Goal: Task Accomplishment & Management: Manage account settings

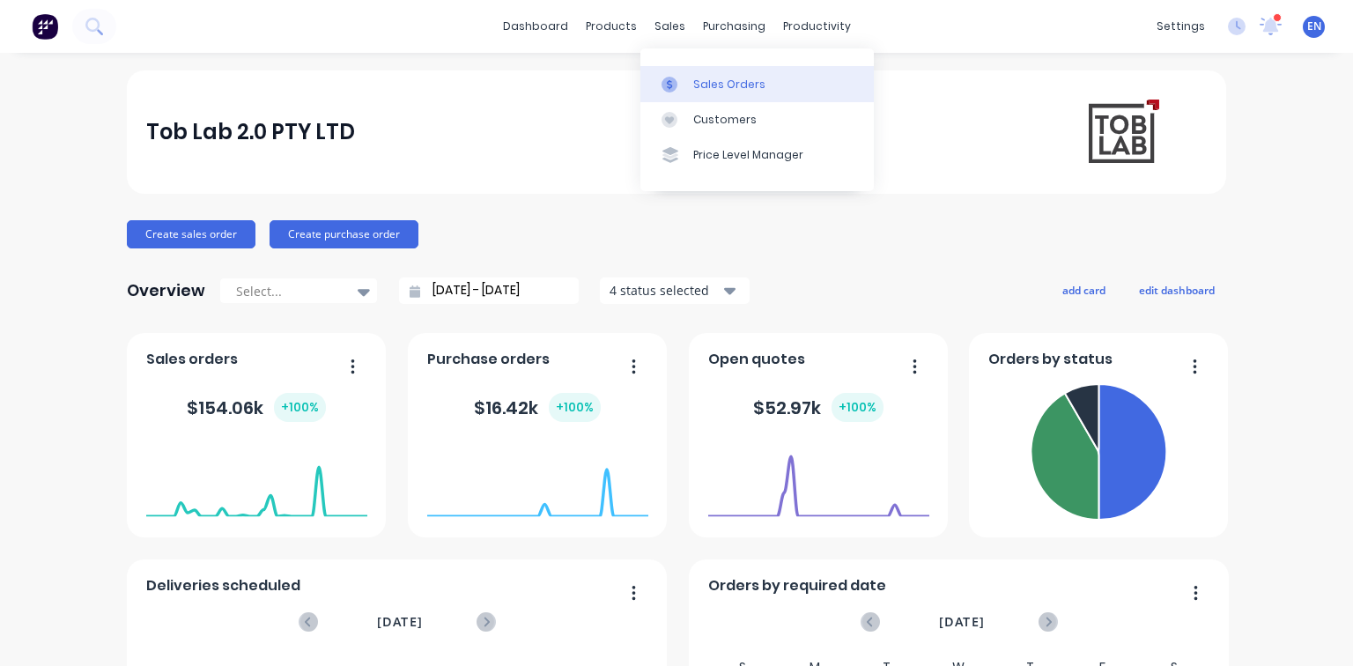
click at [718, 83] on div "Sales Orders" at bounding box center [729, 85] width 72 height 16
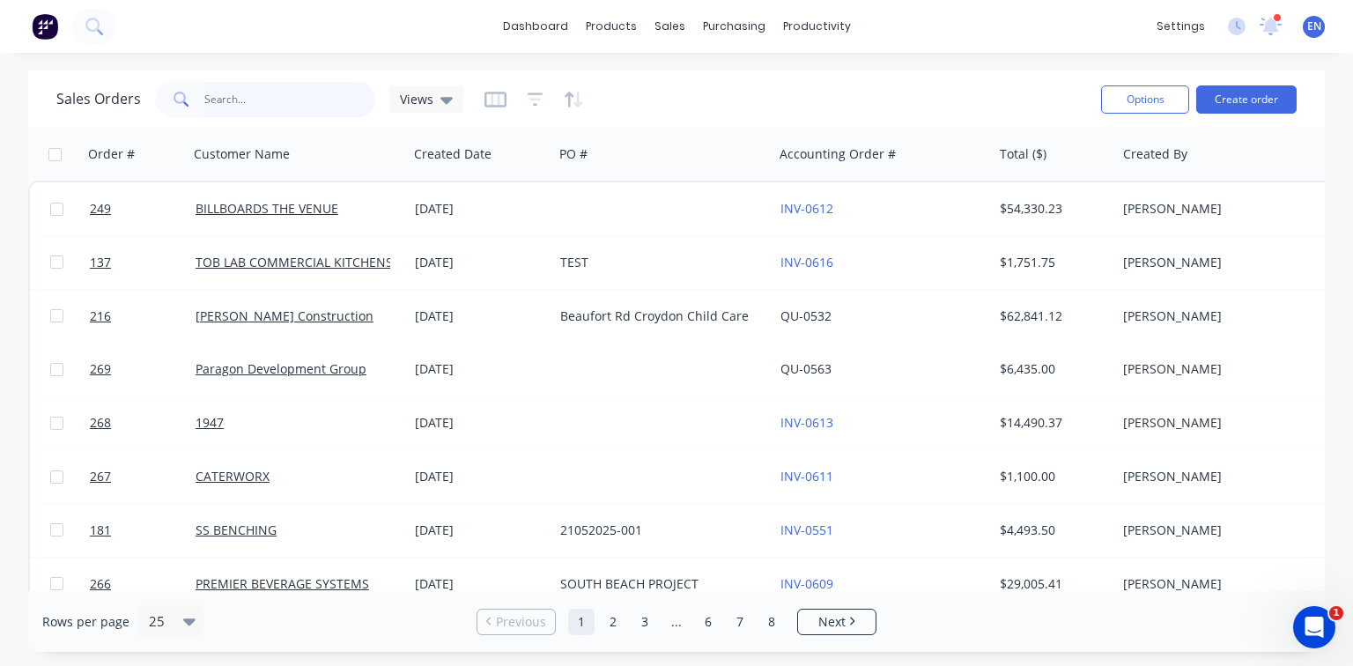
click at [277, 95] on input "text" at bounding box center [290, 99] width 172 height 35
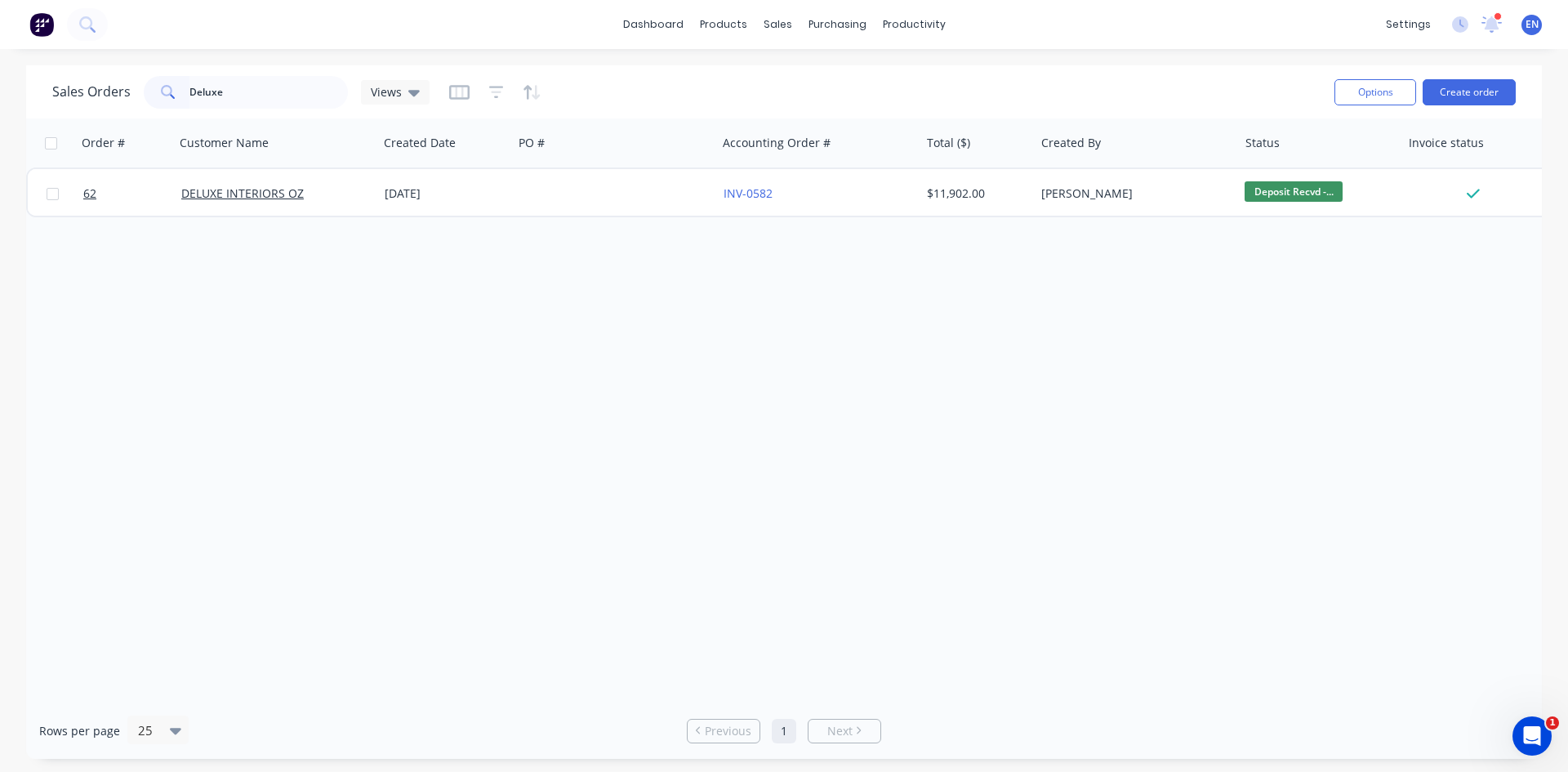
drag, startPoint x: 1220, startPoint y: 4, endPoint x: 901, endPoint y: 421, distance: 525.0
click at [901, 421] on div "Order # Customer Name Created Date PO # Accounting Order # Total ($) Created By…" at bounding box center [783, 411] width 1515 height 584
click at [210, 93] on input "Deluxe" at bounding box center [269, 92] width 159 height 32
drag, startPoint x: 230, startPoint y: 93, endPoint x: 4, endPoint y: 55, distance: 229.2
click at [4, 55] on div "dashboard products sales purchasing productivity dashboard products Product Cat…" at bounding box center [784, 386] width 1568 height 772
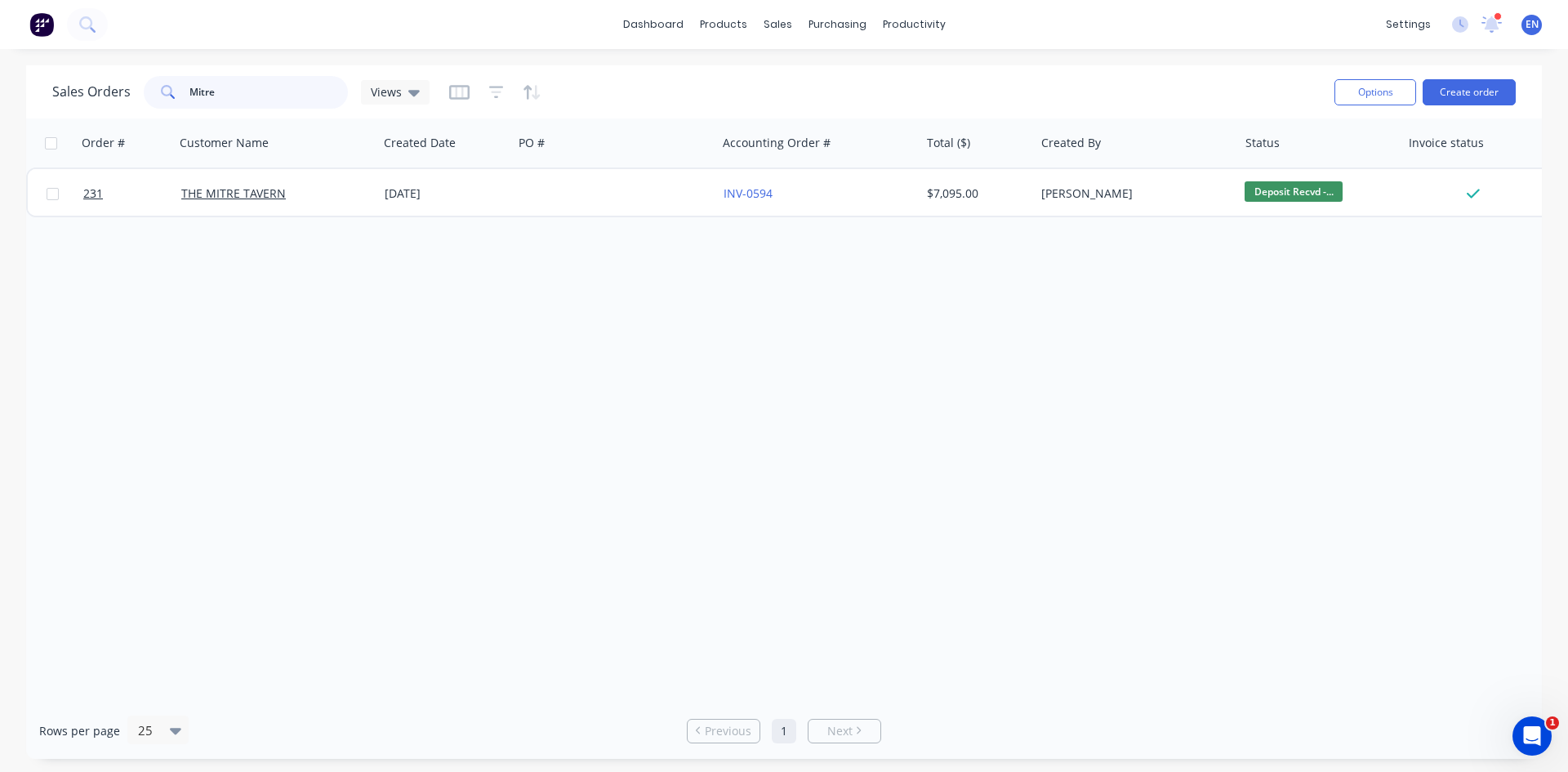
click at [253, 86] on input "Mitre" at bounding box center [269, 92] width 159 height 32
drag, startPoint x: 275, startPoint y: 91, endPoint x: 158, endPoint y: 92, distance: 117.0
click at [158, 92] on div "Mitre" at bounding box center [246, 92] width 204 height 32
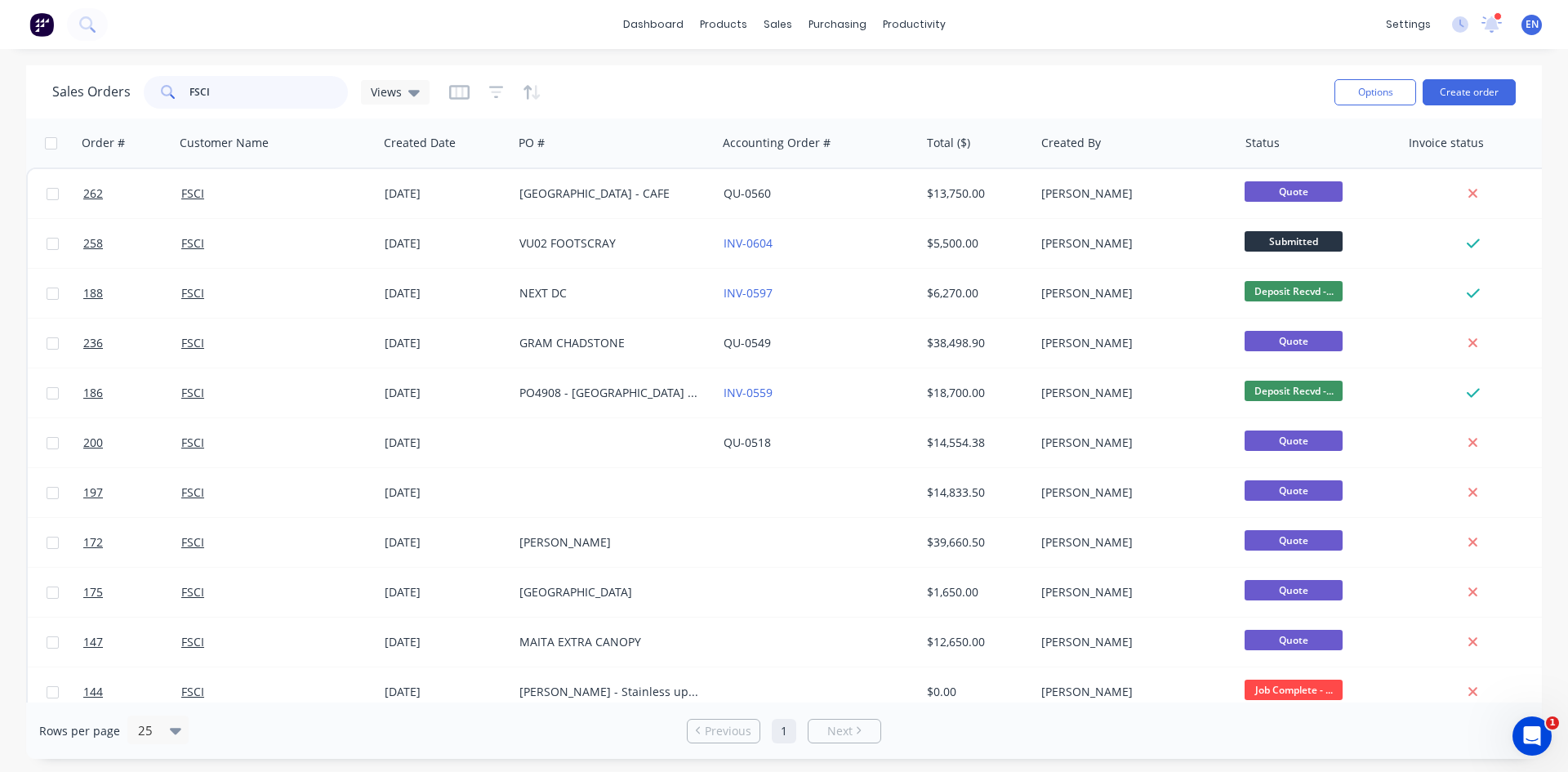
click at [230, 93] on input "FSCI" at bounding box center [269, 92] width 159 height 32
drag, startPoint x: 155, startPoint y: 79, endPoint x: 128, endPoint y: 72, distance: 27.9
click at [128, 72] on div "Sales Orders FSCI Views" at bounding box center [686, 92] width 1269 height 40
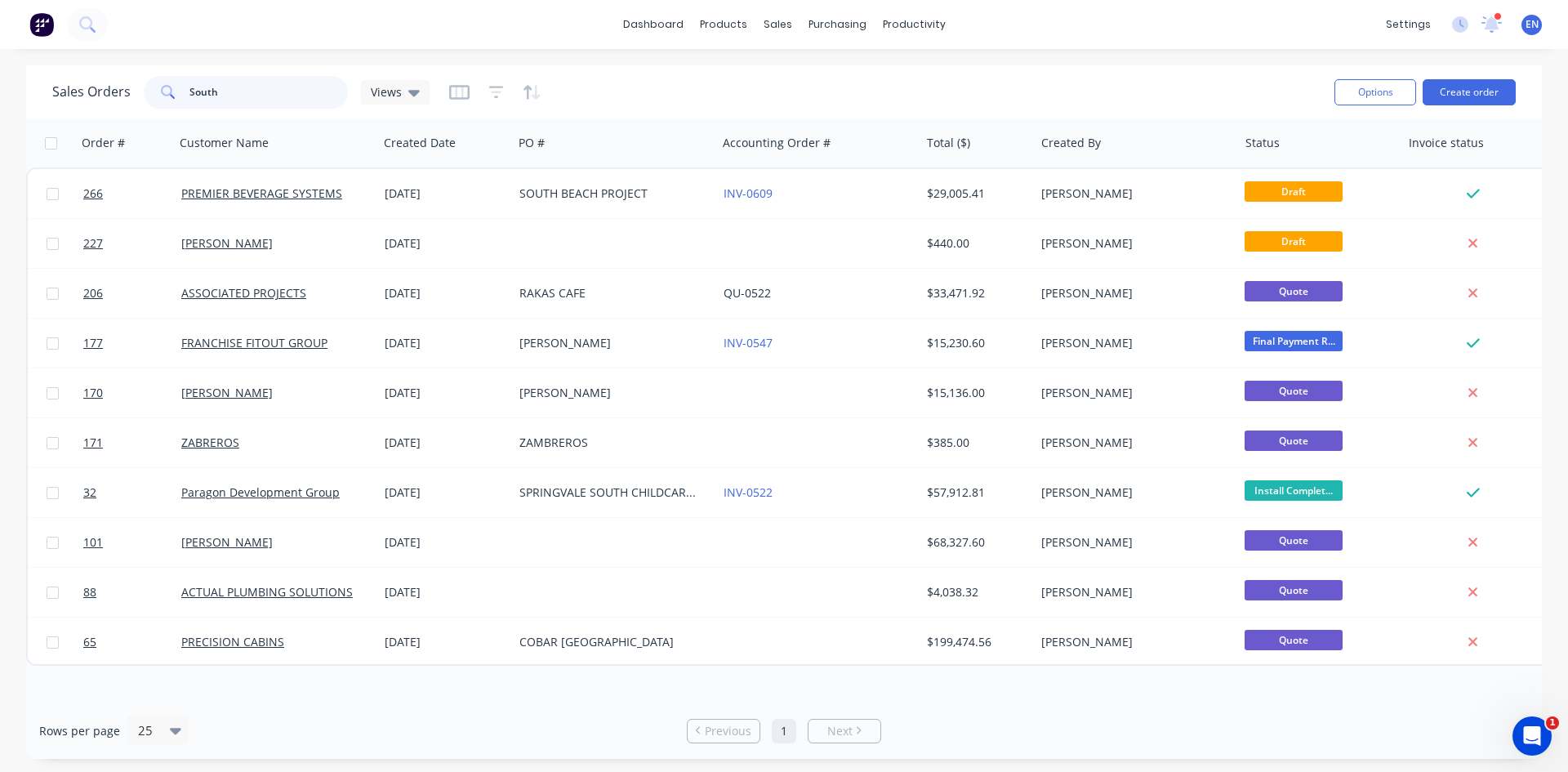
click at [261, 90] on input "South" at bounding box center [269, 92] width 159 height 32
drag, startPoint x: 125, startPoint y: 63, endPoint x: 111, endPoint y: 62, distance: 14.0
click at [111, 62] on div "dashboard products sales purchasing productivity dashboard products Product Cat…" at bounding box center [784, 386] width 1568 height 772
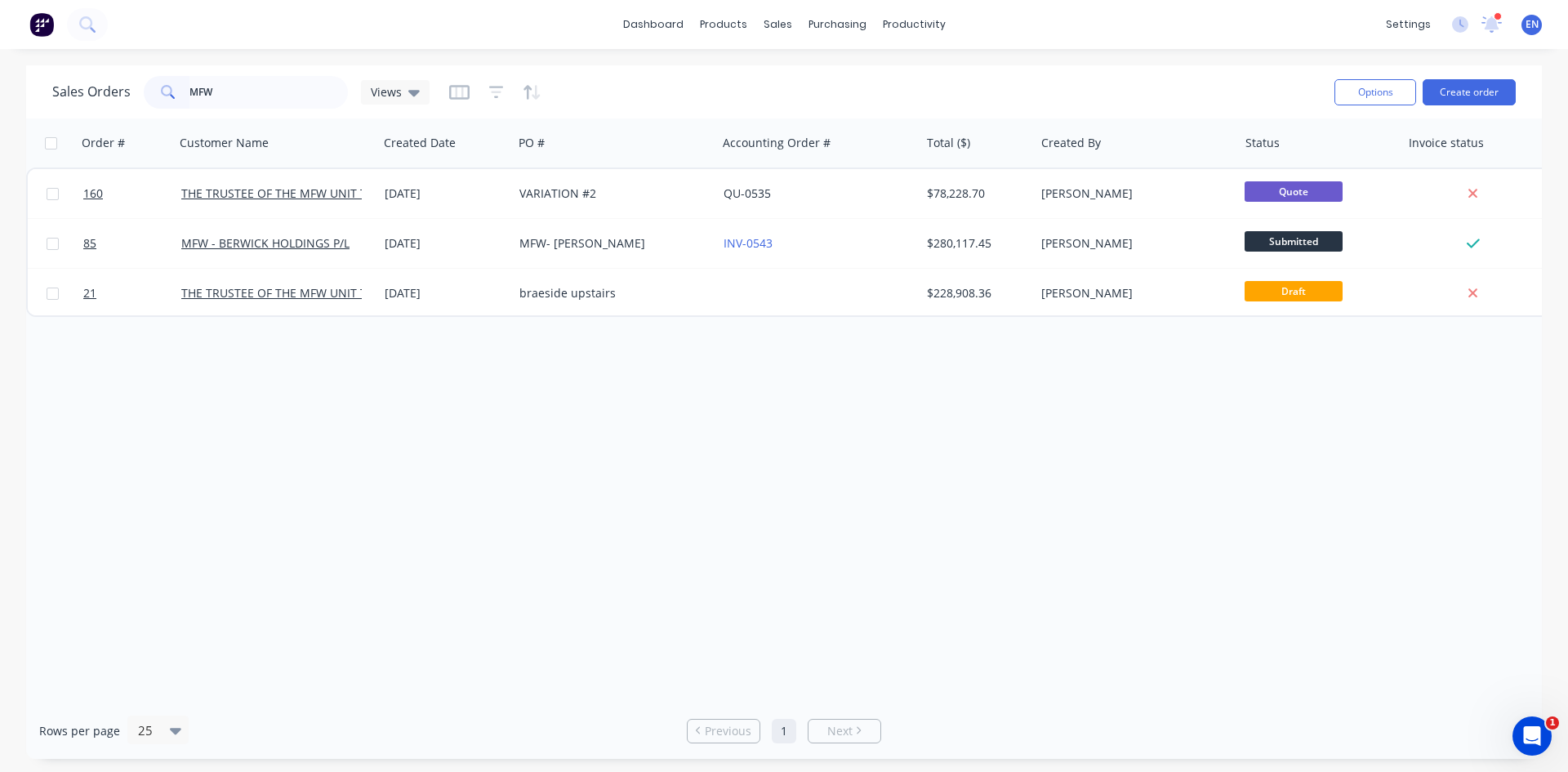
click at [388, 578] on div "Order # Customer Name Created Date PO # Accounting Order # Total ($) Created By…" at bounding box center [783, 411] width 1515 height 584
click at [273, 99] on input "MFW" at bounding box center [269, 92] width 159 height 32
drag, startPoint x: 249, startPoint y: 100, endPoint x: 70, endPoint y: 113, distance: 179.5
click at [70, 113] on div "Sales Orders MFW Views Options Create order" at bounding box center [783, 91] width 1515 height 53
type input "Test"
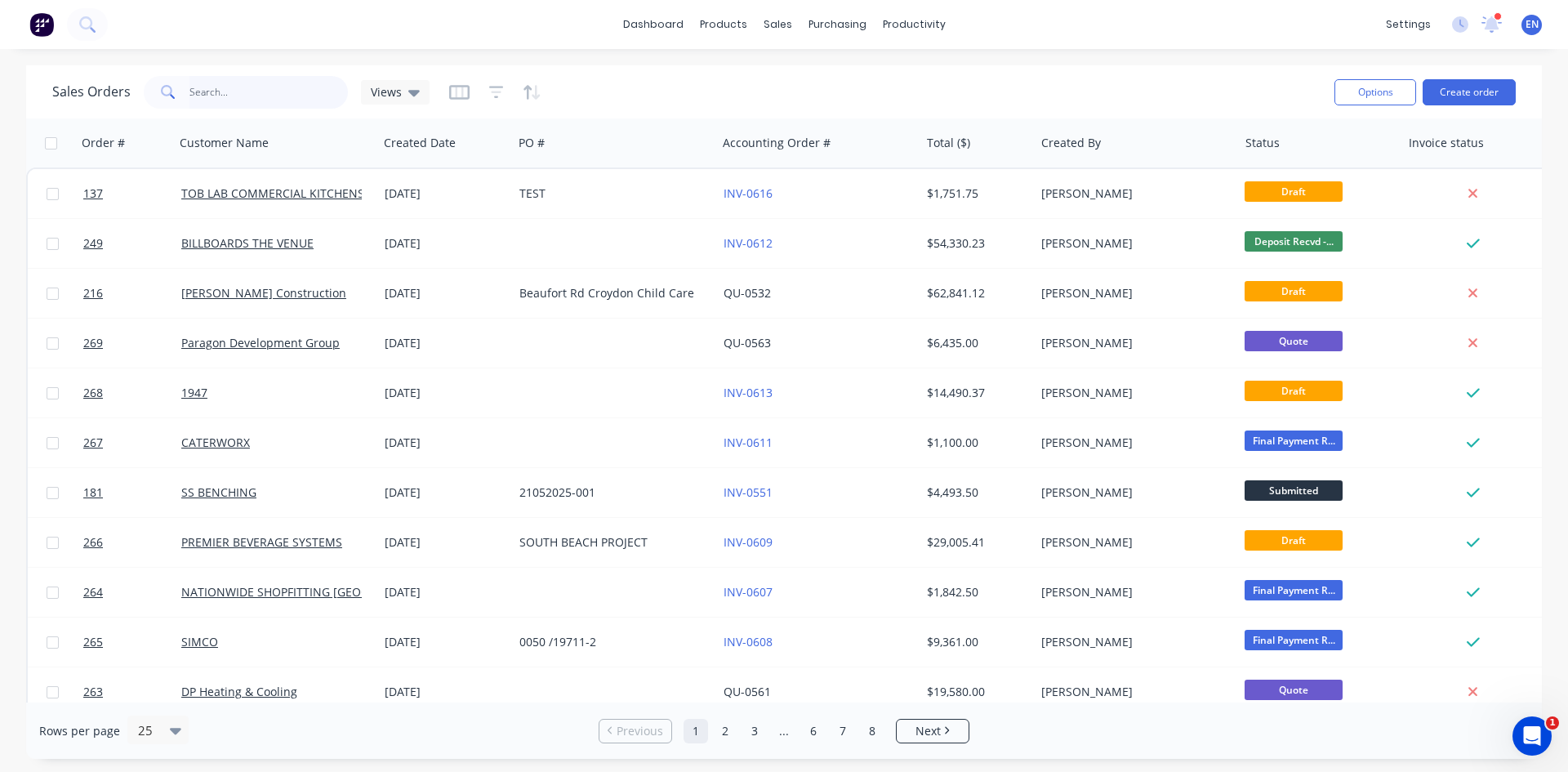
click at [285, 80] on input "text" at bounding box center [269, 92] width 159 height 32
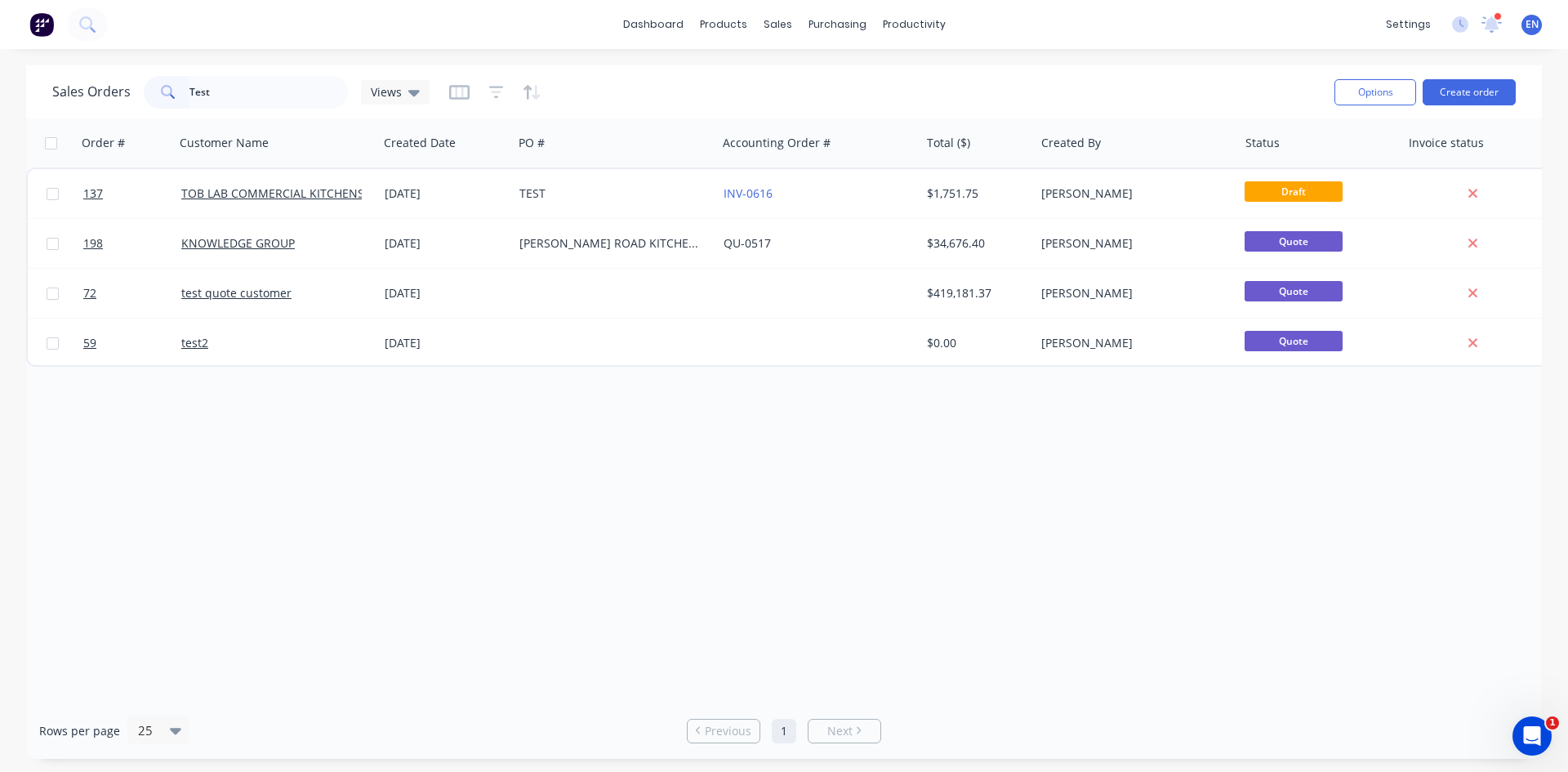
click at [369, 586] on div "Order # Customer Name Created Date PO # Accounting Order # Total ($) Created By…" at bounding box center [783, 411] width 1515 height 584
click at [214, 91] on input "Test" at bounding box center [269, 92] width 159 height 32
drag, startPoint x: 218, startPoint y: 92, endPoint x: 147, endPoint y: 75, distance: 73.0
click at [147, 76] on div "Test" at bounding box center [246, 92] width 204 height 32
type input "Billb"
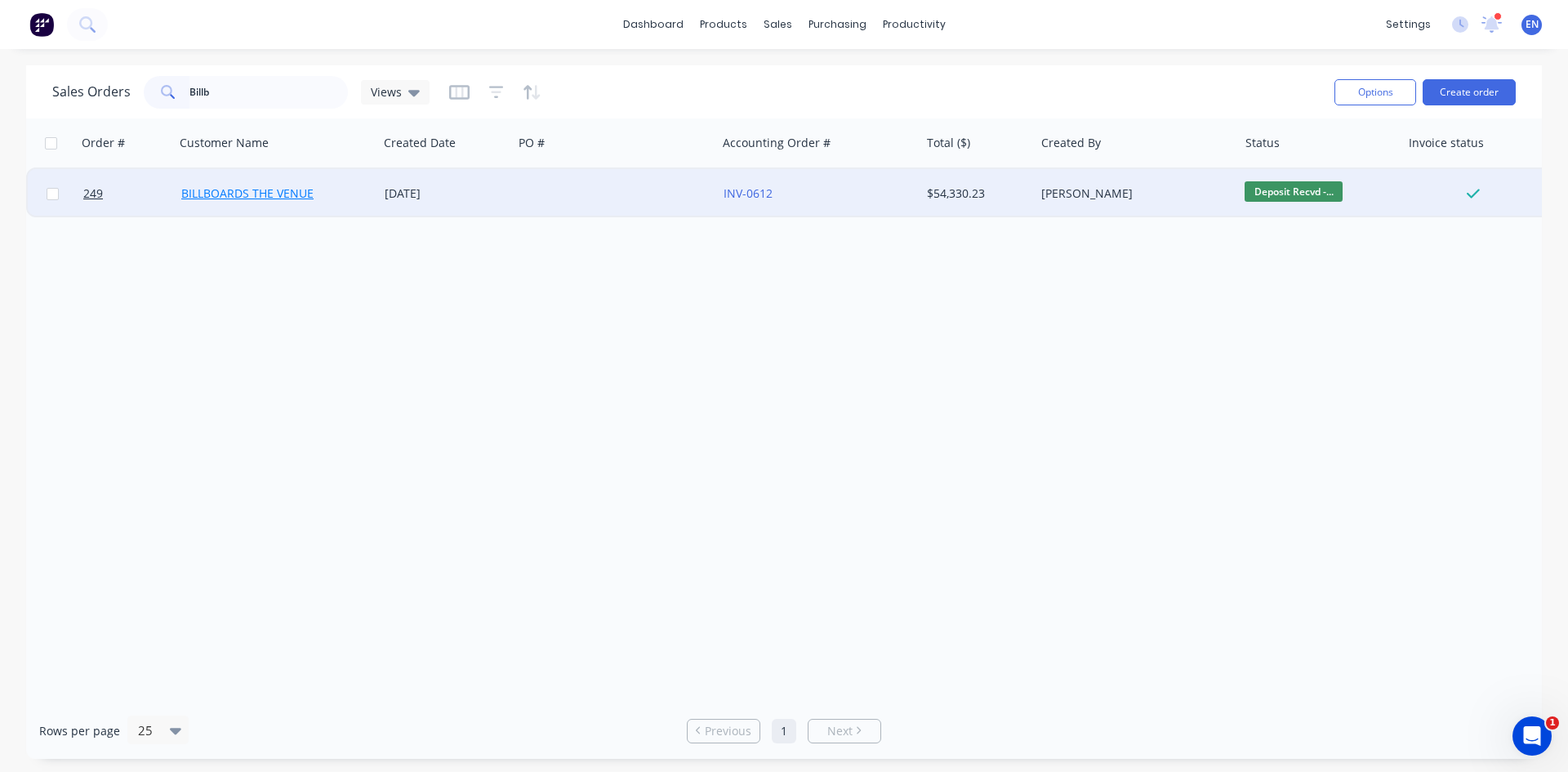
click at [203, 191] on link "BILLBOARDS THE VENUE" at bounding box center [247, 193] width 133 height 16
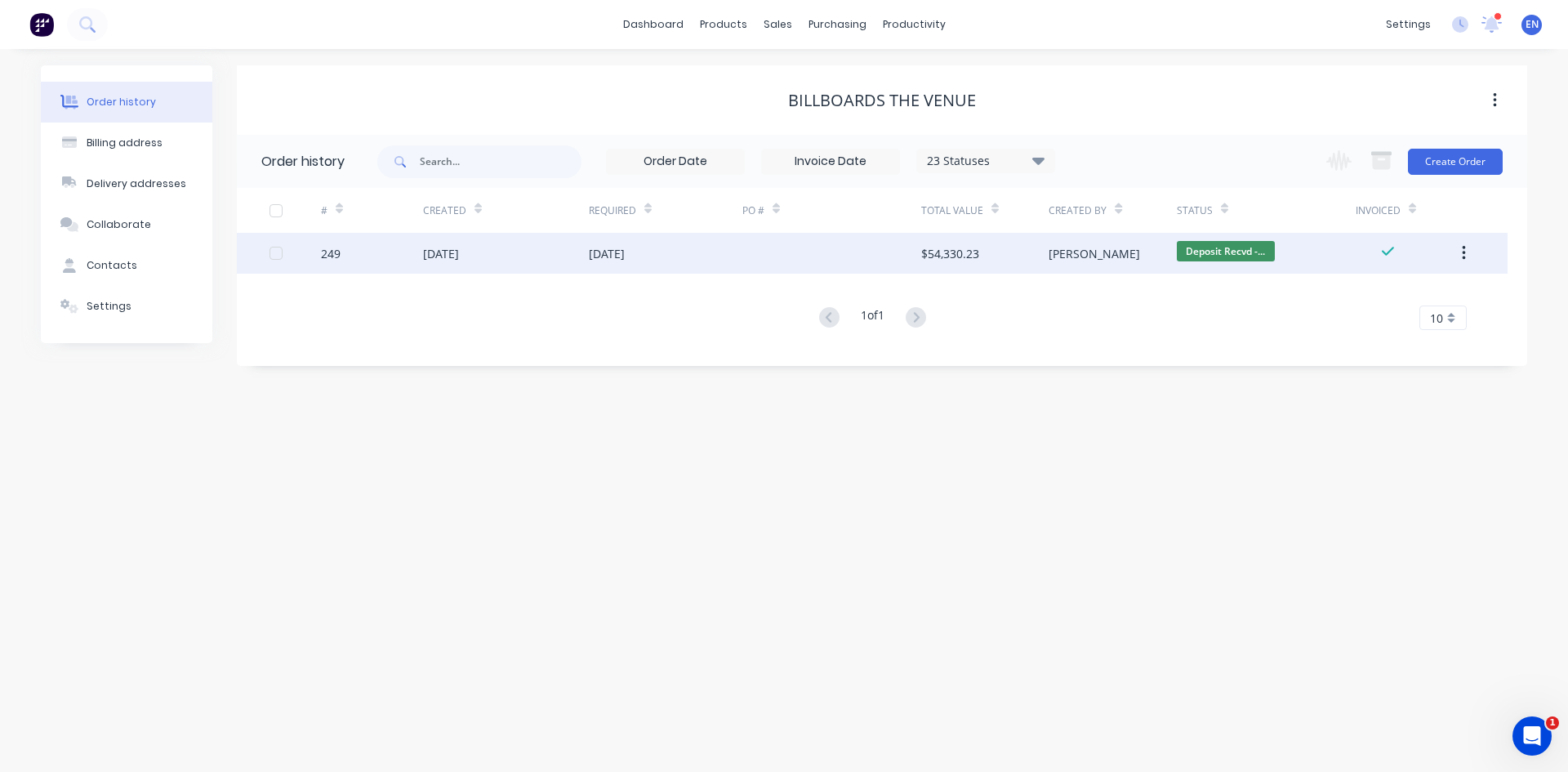
click at [452, 258] on div "26 Aug 2025" at bounding box center [440, 253] width 36 height 18
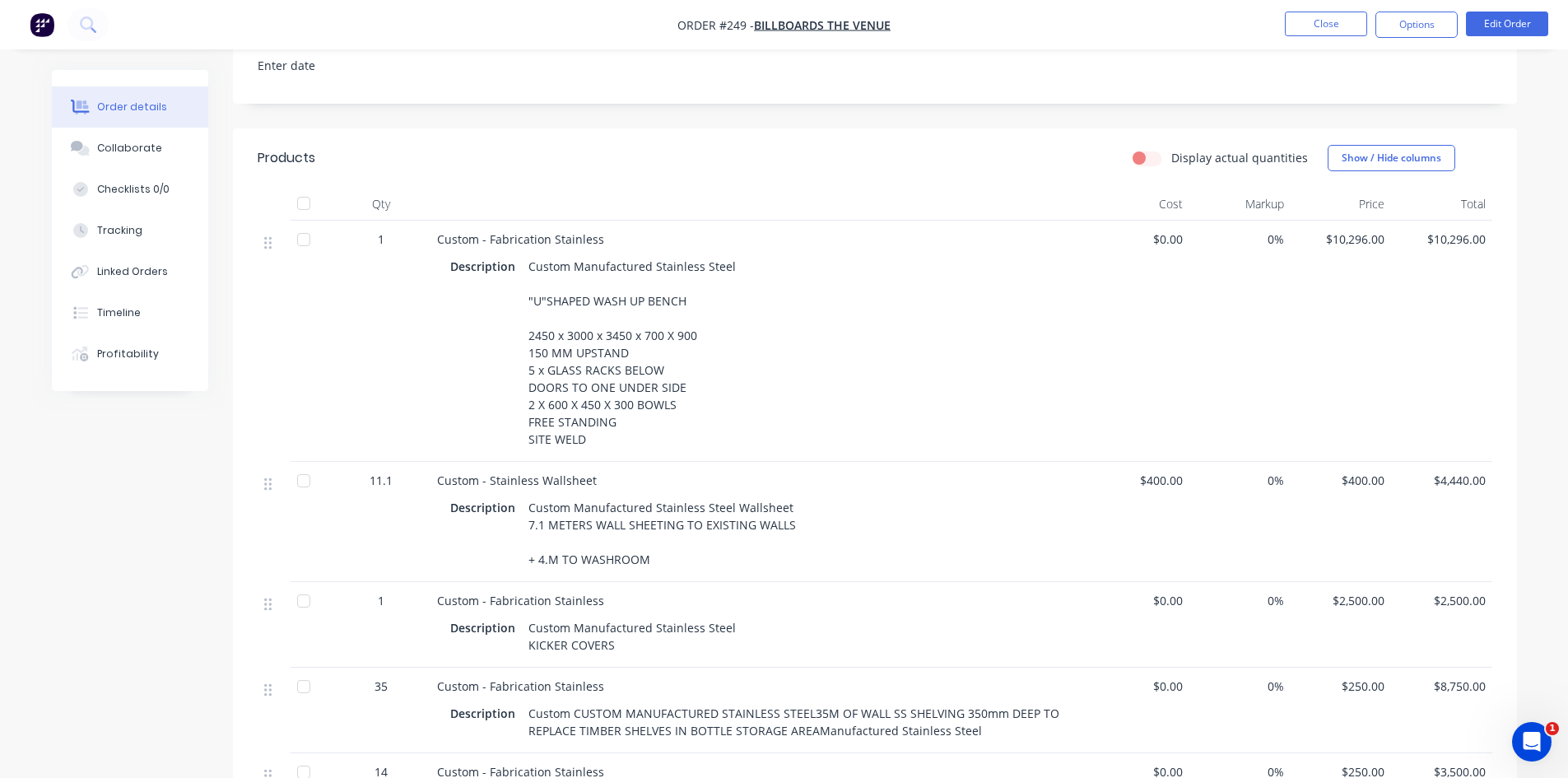
scroll to position [373, 0]
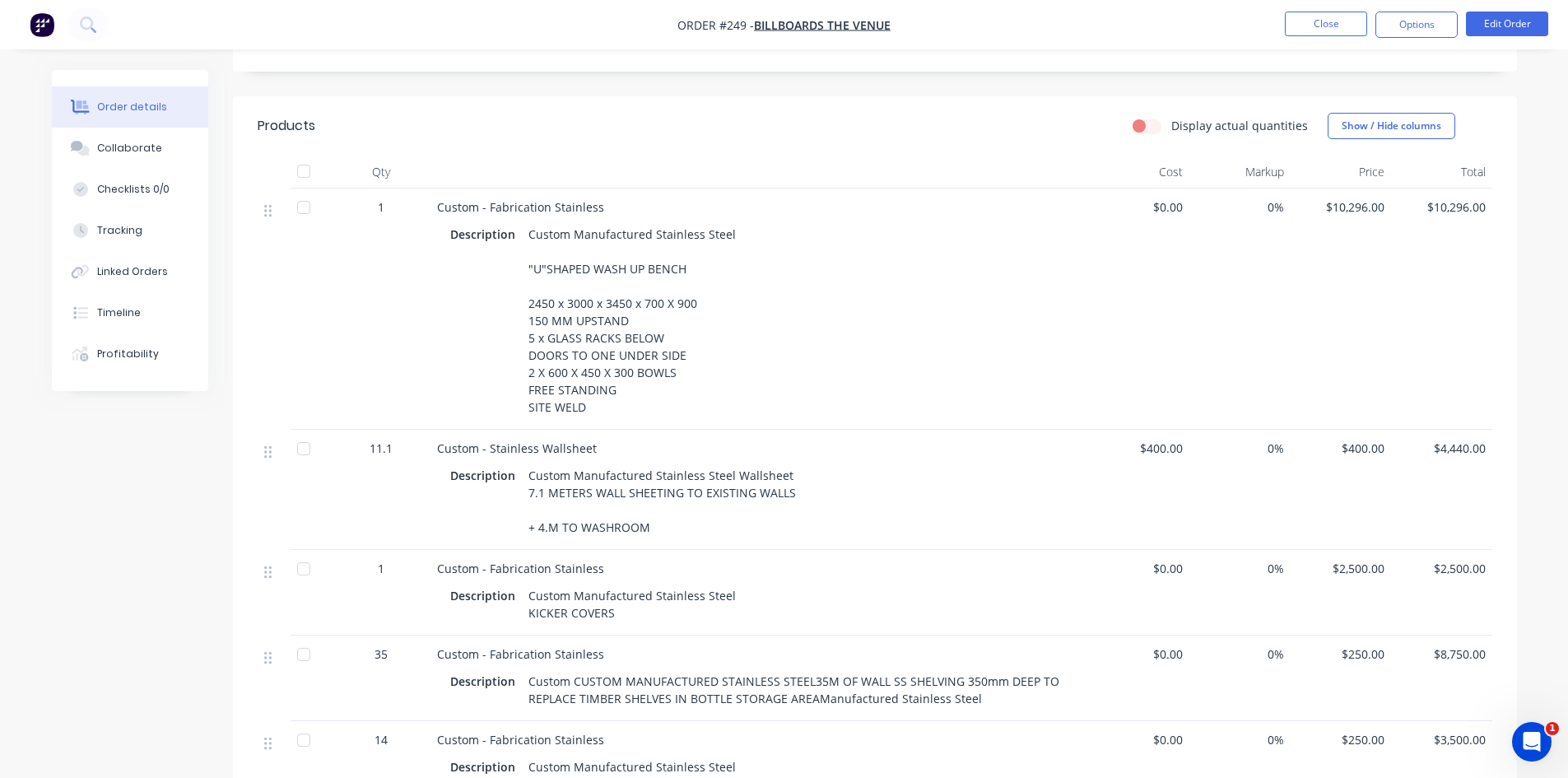
scroll to position [556, 0]
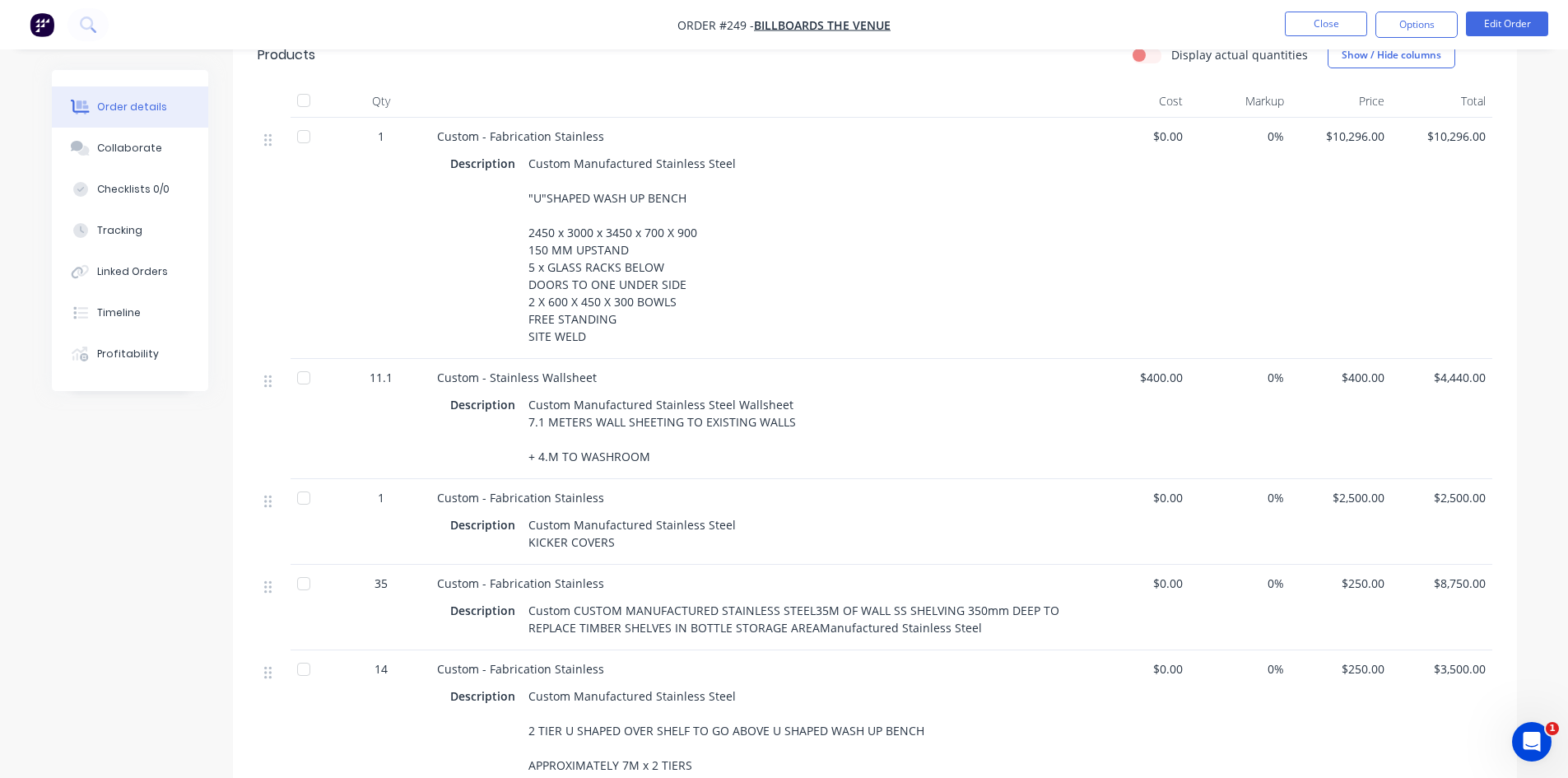
click at [530, 459] on div "Custom Manufactured Stainless Steel Wallsheet 7.1 METERS WALL SHEETING TO EXIST…" at bounding box center [664, 430] width 284 height 76
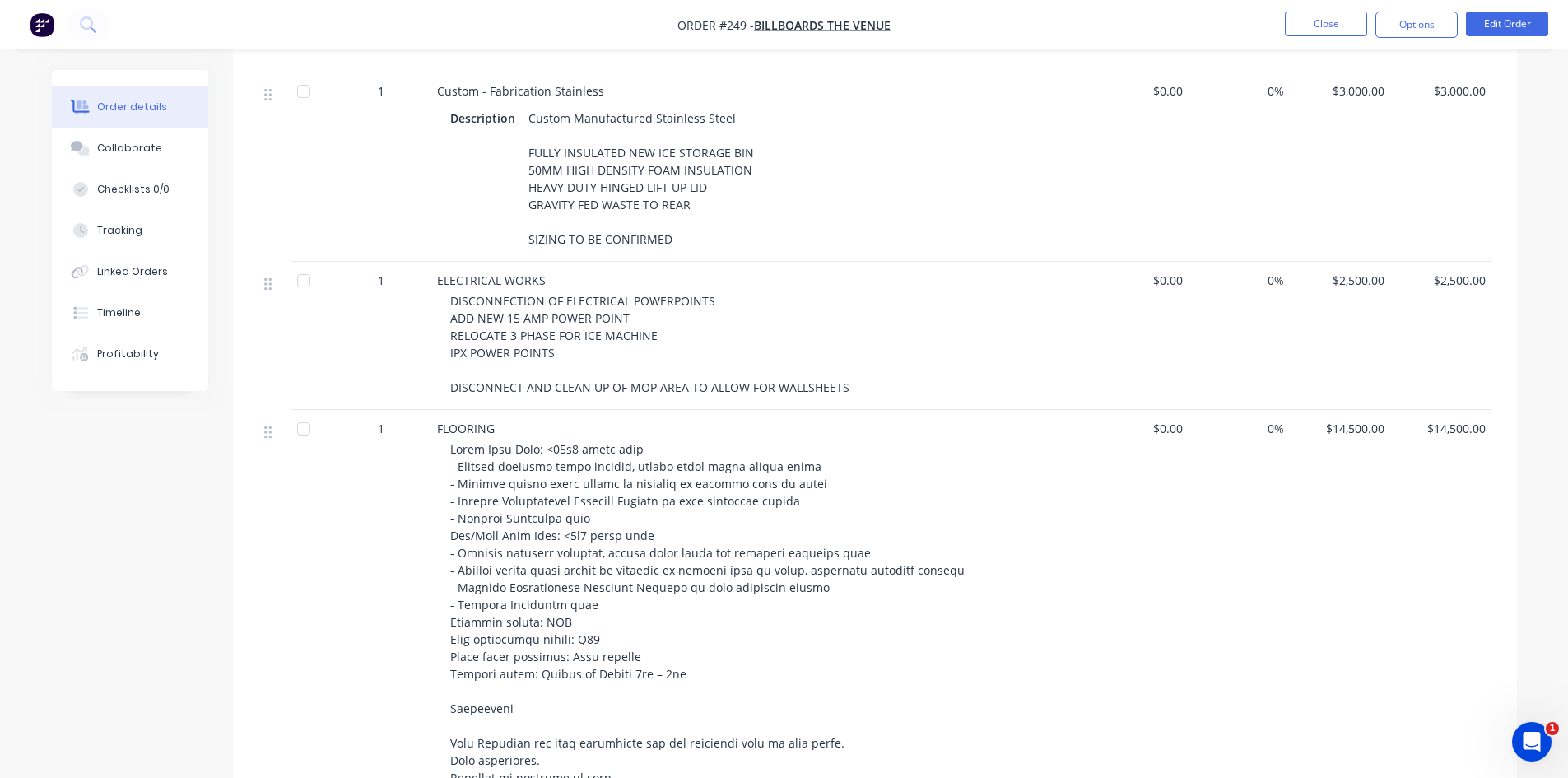
scroll to position [1454, 0]
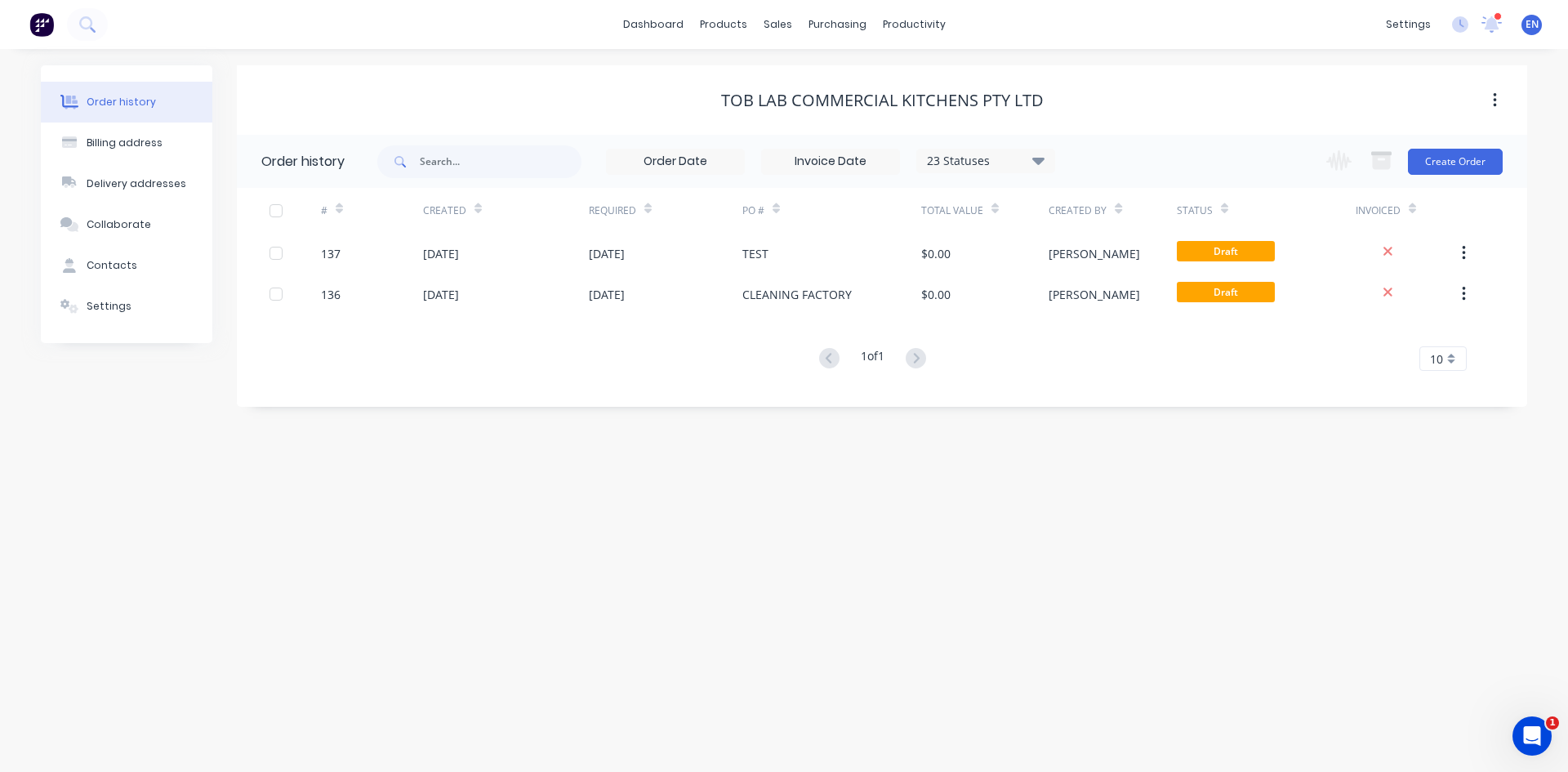
click at [955, 534] on div "Order history Billing address Delivery addresses Collaborate Contacts Settings …" at bounding box center [784, 411] width 1568 height 723
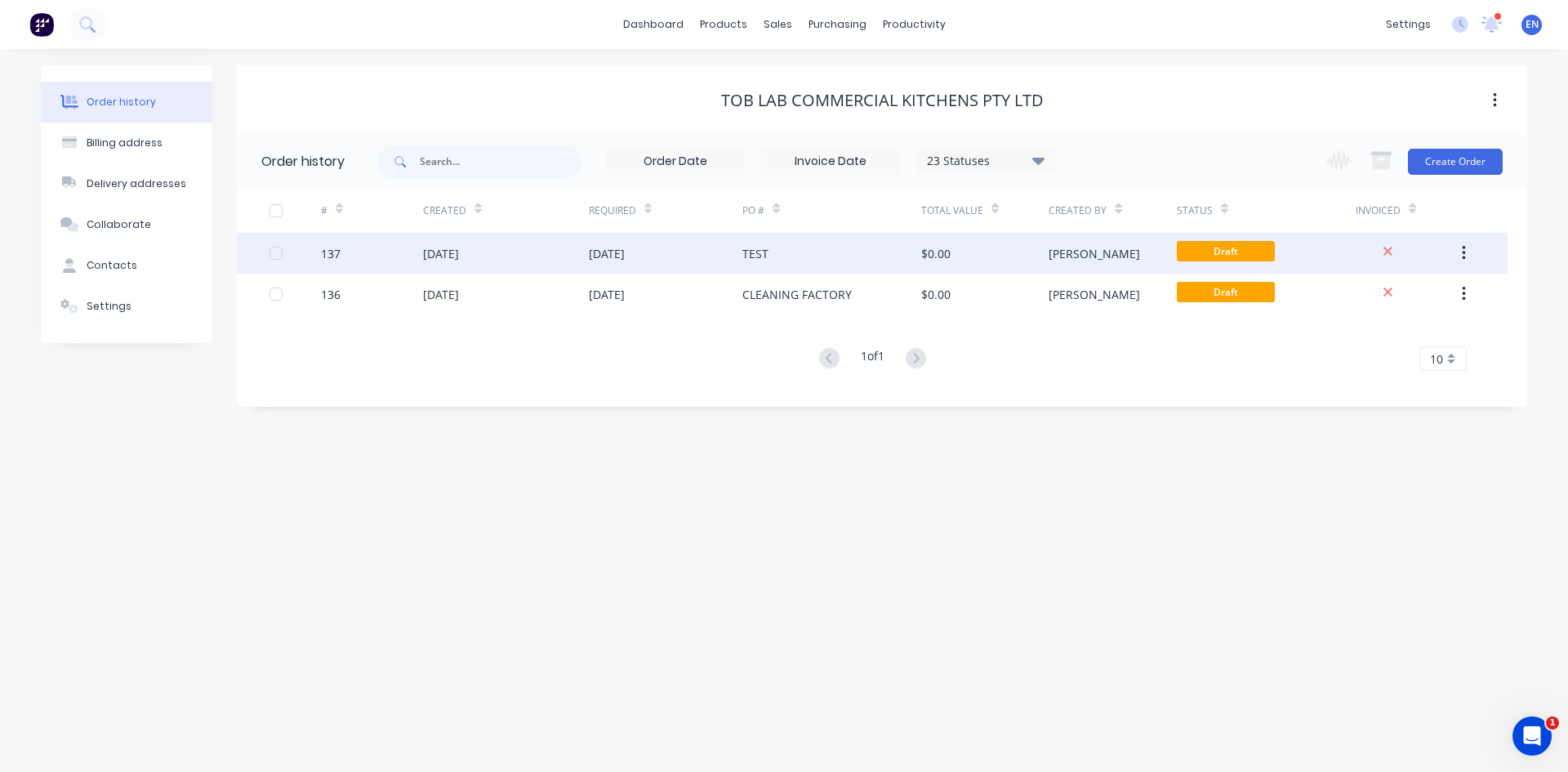
click at [591, 251] on div "[DATE]" at bounding box center [606, 253] width 36 height 18
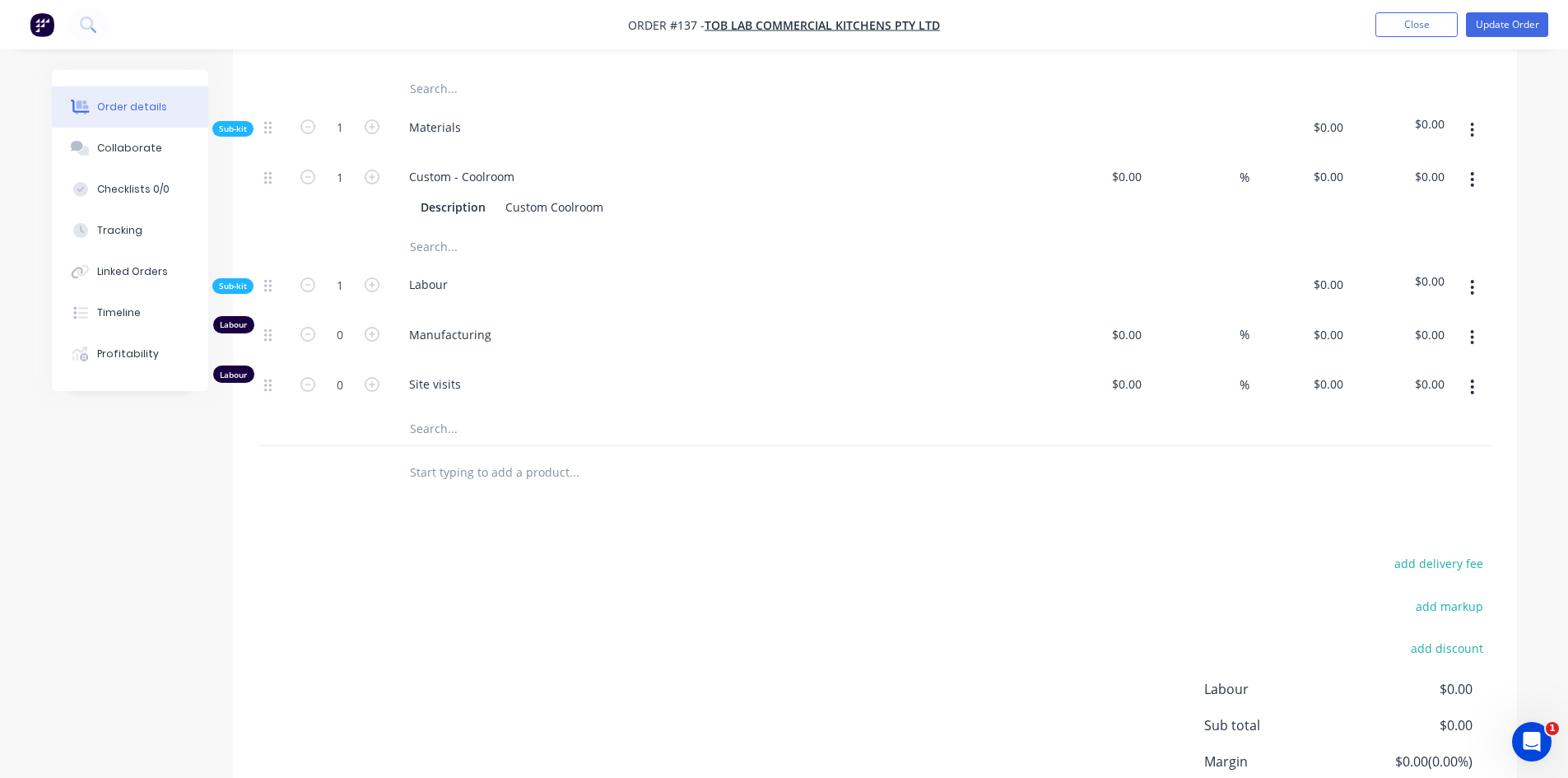
scroll to position [633, 0]
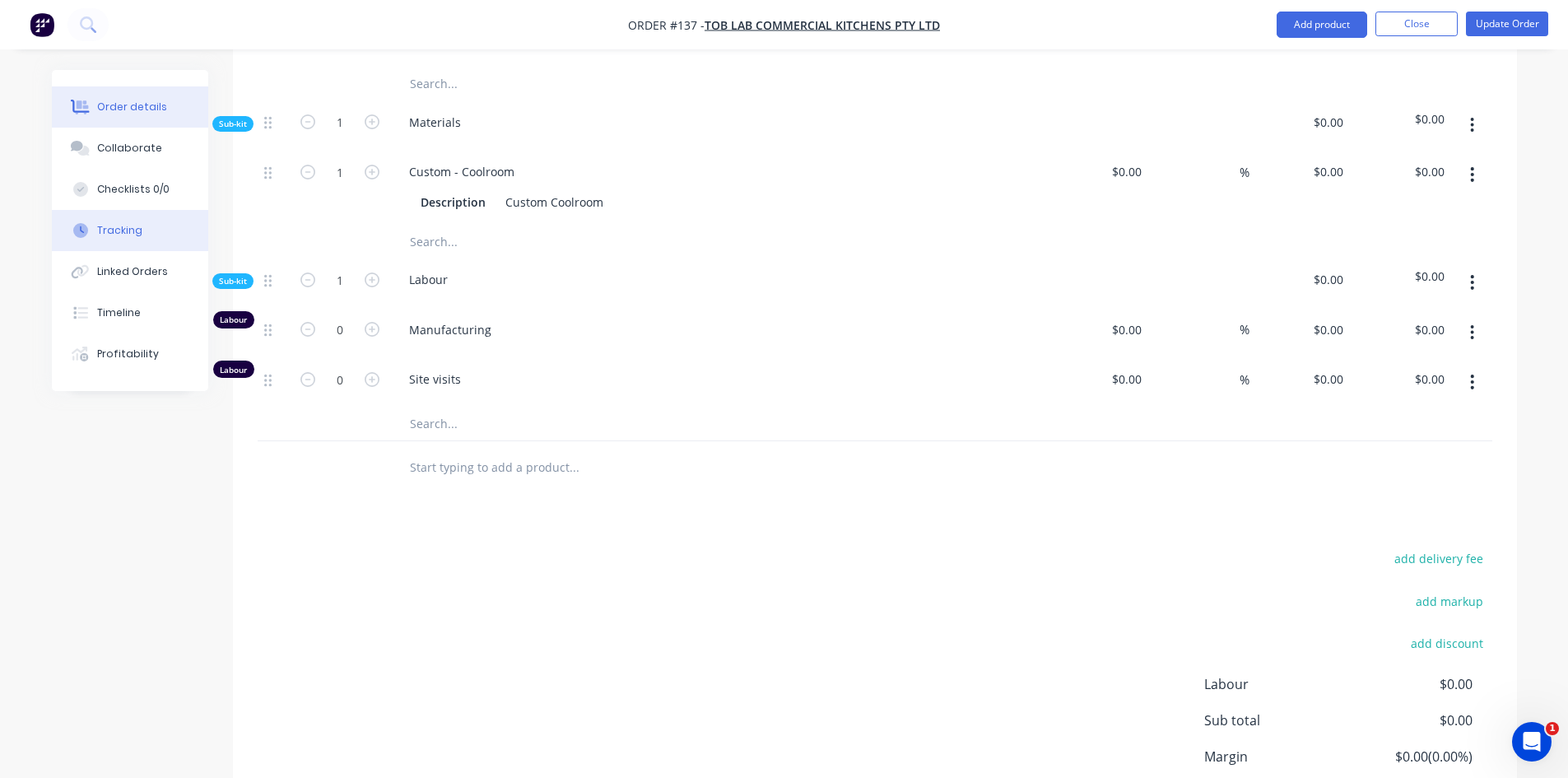
click at [121, 233] on div "Tracking" at bounding box center [120, 231] width 45 height 15
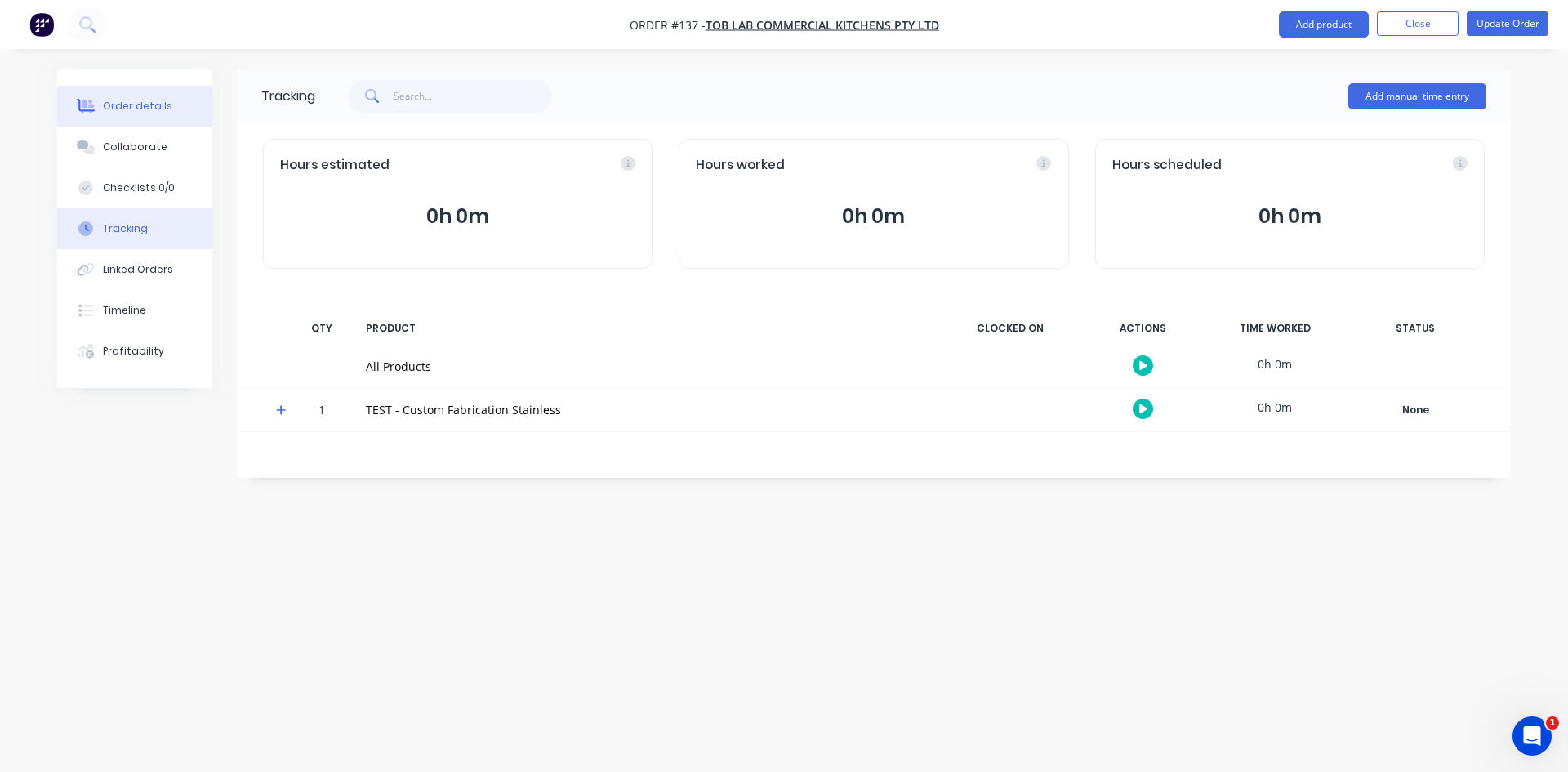
click at [141, 113] on button "Order details" at bounding box center [134, 107] width 155 height 41
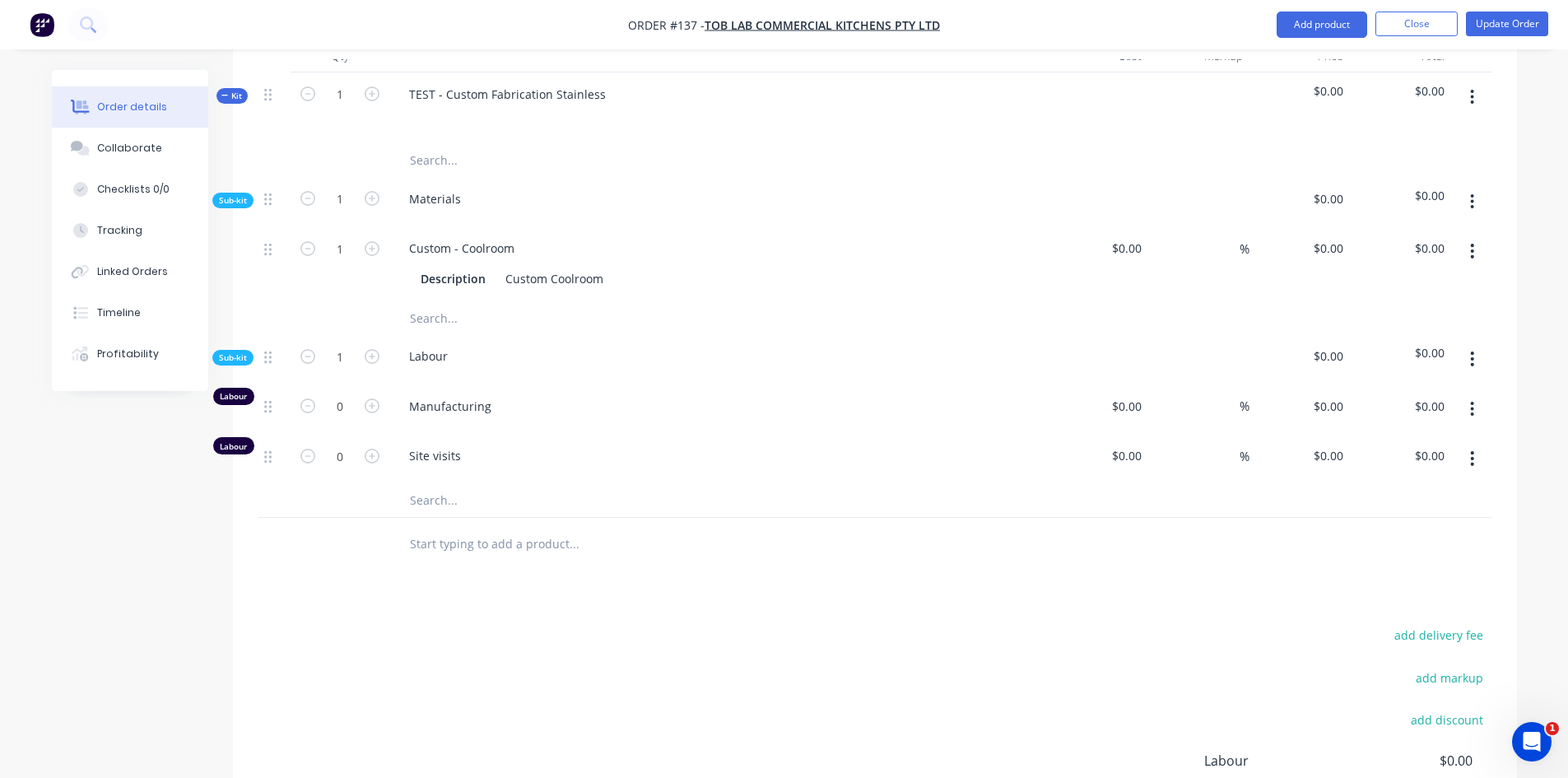
scroll to position [585, 0]
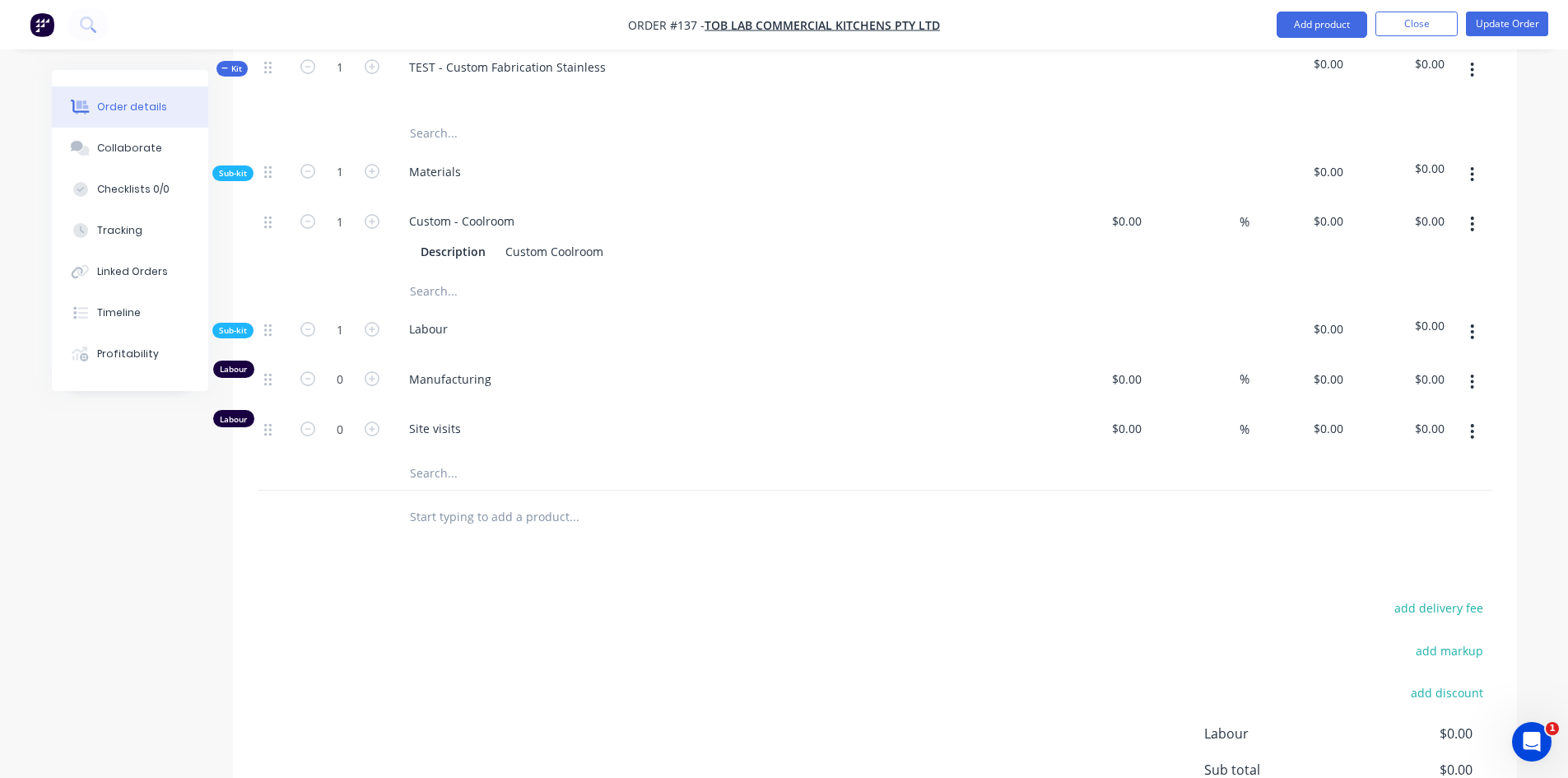
drag, startPoint x: 461, startPoint y: 551, endPoint x: 490, endPoint y: 544, distance: 29.8
click at [460, 551] on div "Products Show / Hide columns Add product Qty Cost Markup Price Total Kit 1 TEST…" at bounding box center [874, 446] width 1284 height 986
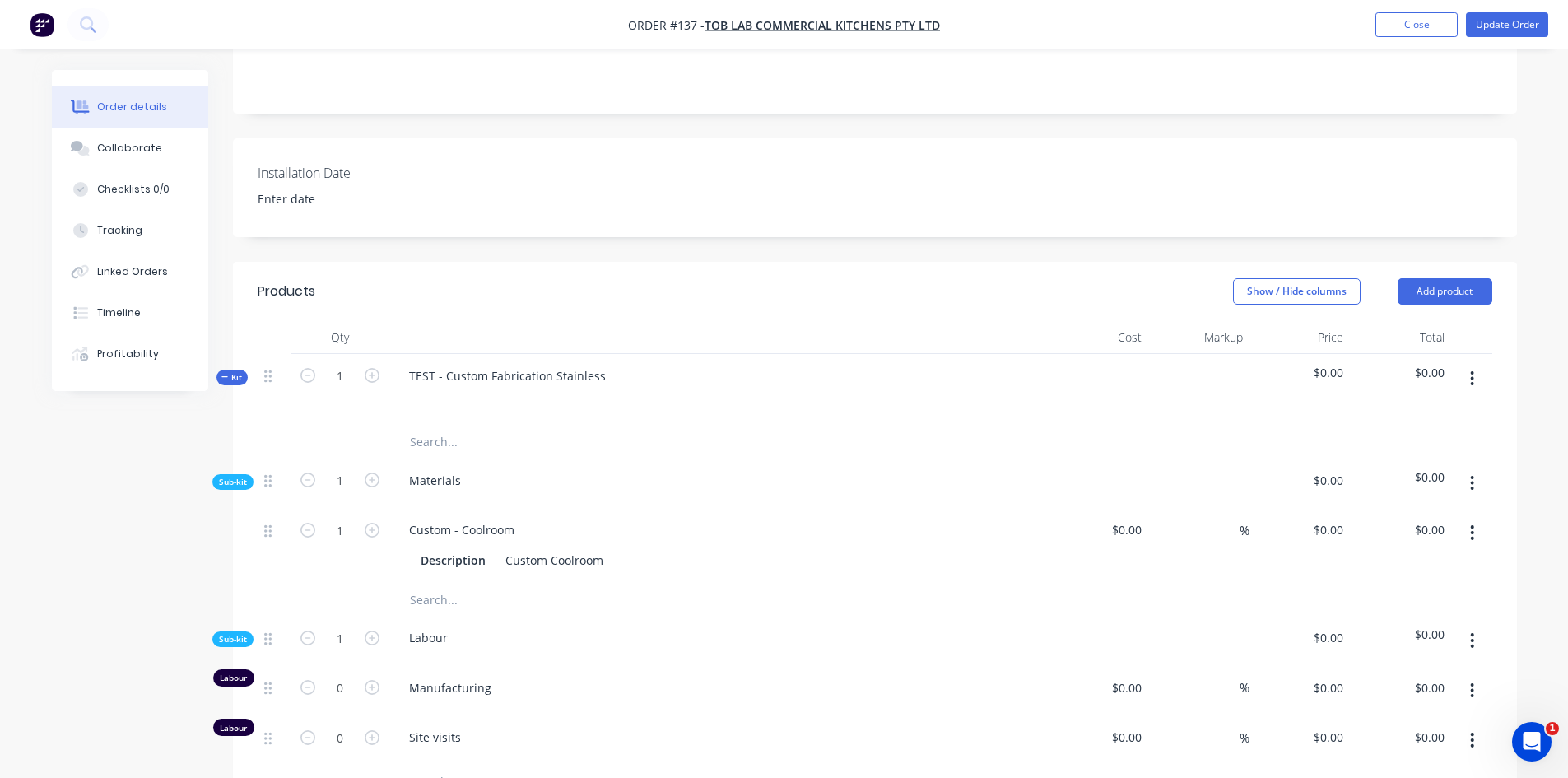
scroll to position [266, 0]
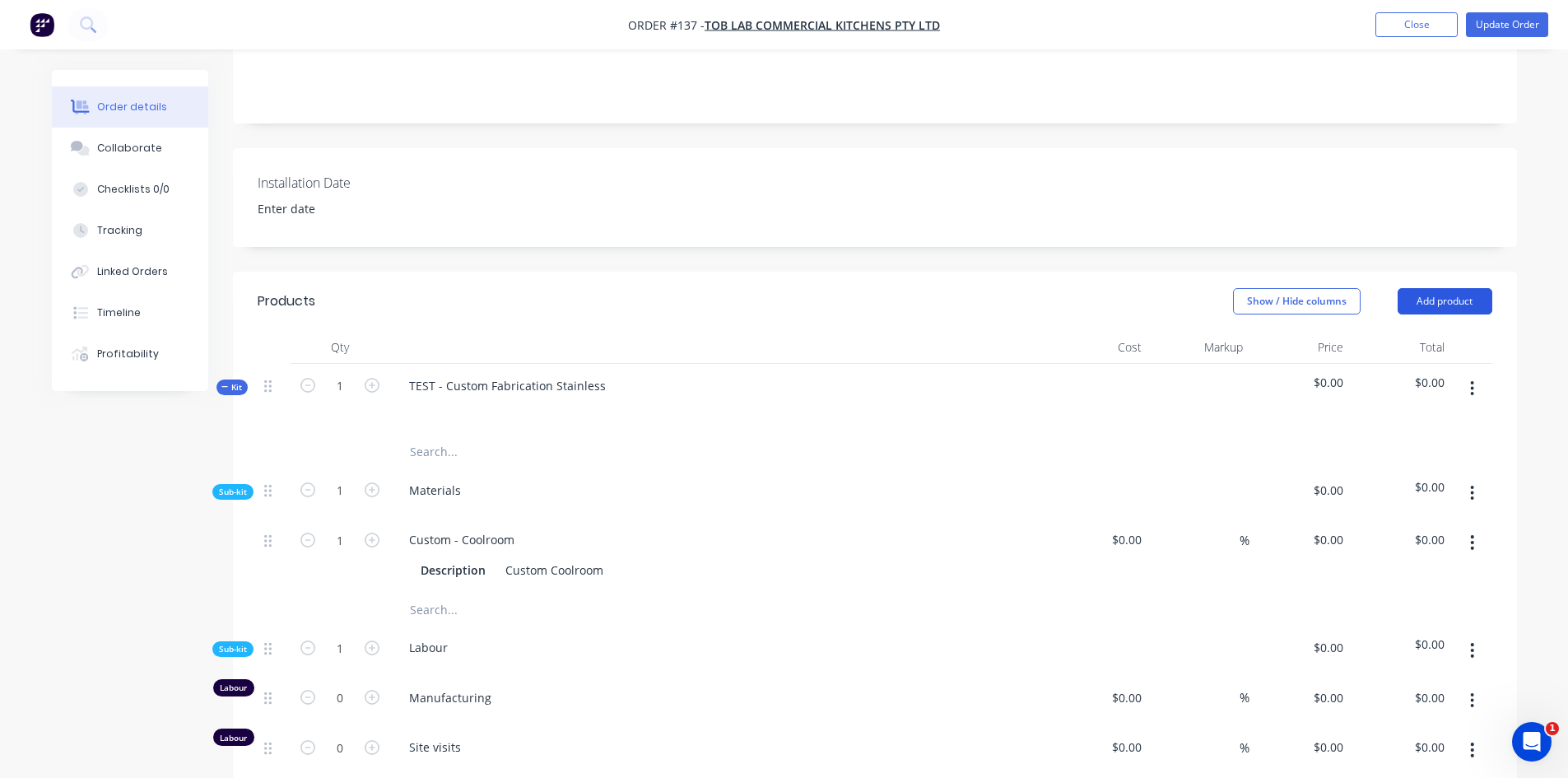
click at [1451, 297] on button "Add product" at bounding box center [1444, 301] width 94 height 26
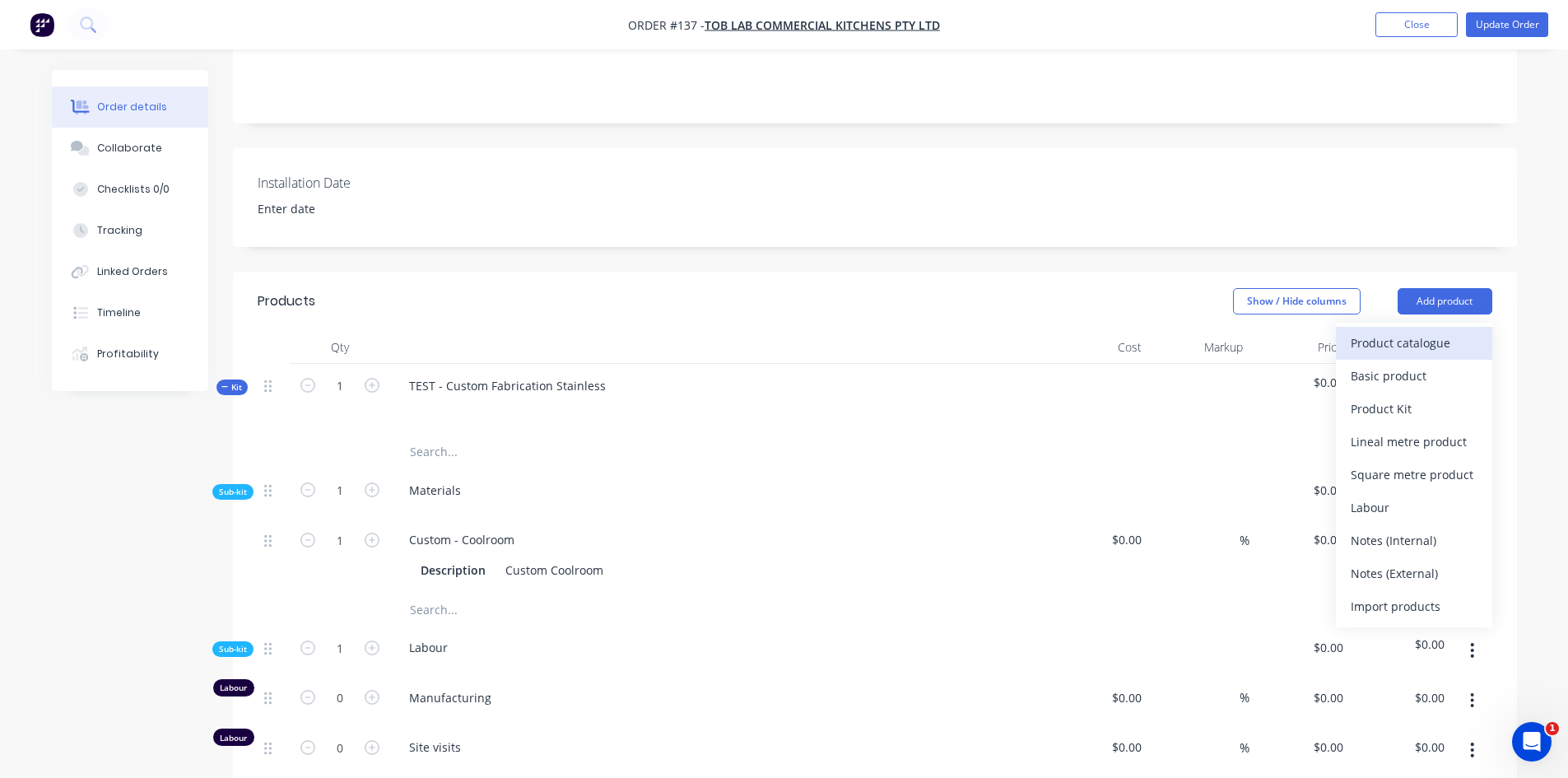
click at [1434, 332] on div "Product catalogue" at bounding box center [1414, 343] width 127 height 24
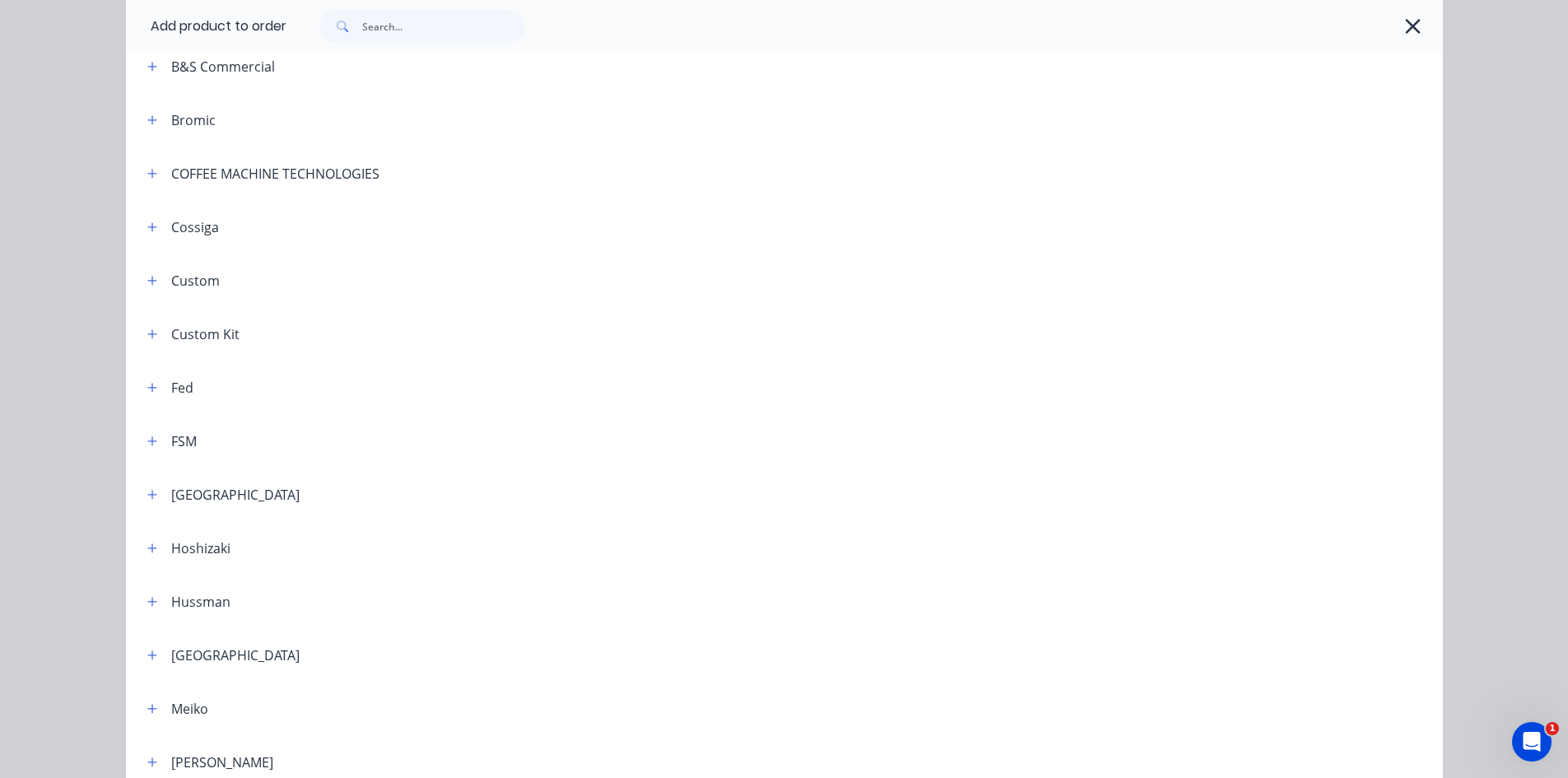
scroll to position [0, 0]
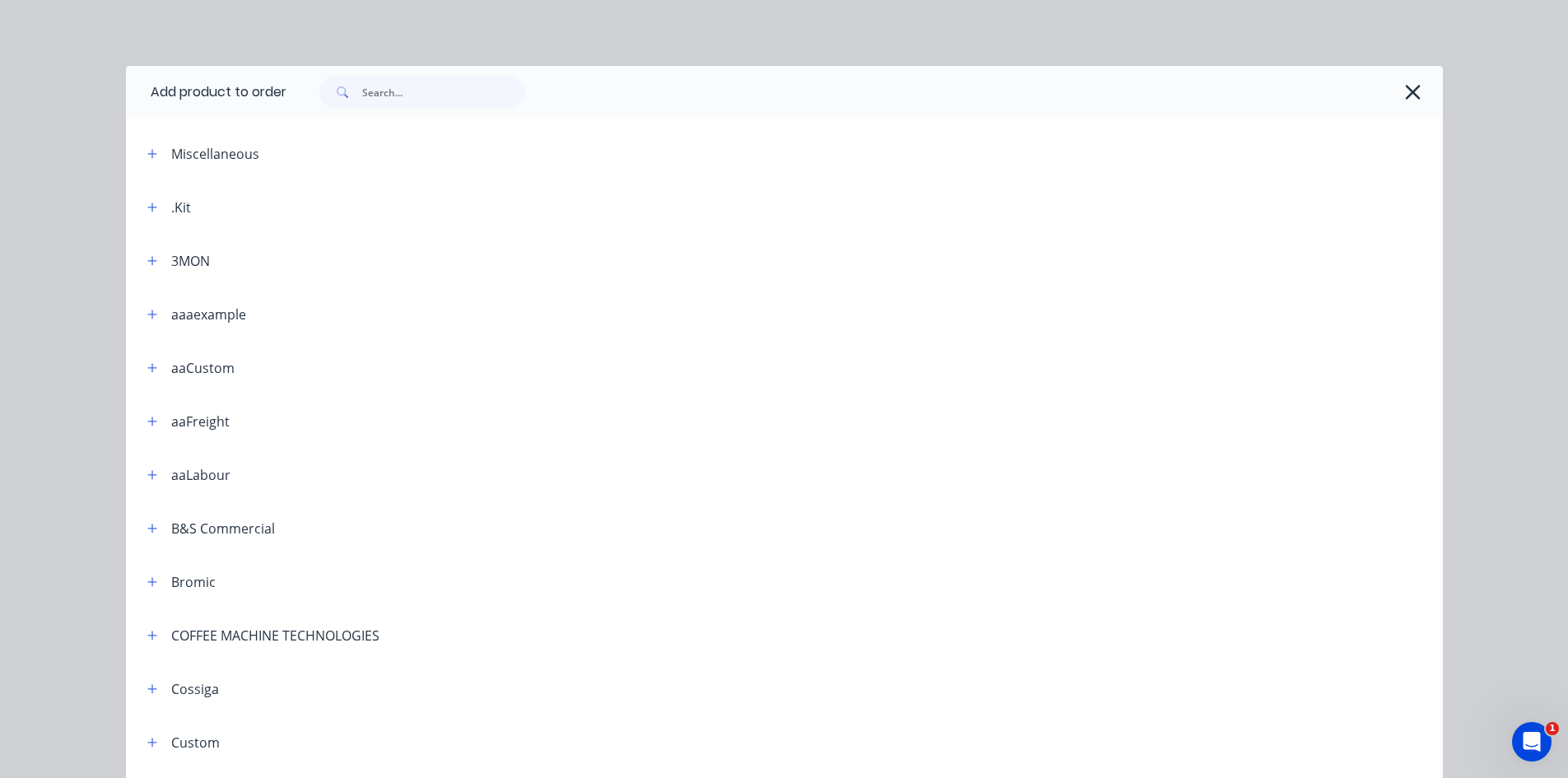
click at [1404, 96] on icon "button" at bounding box center [1412, 92] width 18 height 23
